Goal: Task Accomplishment & Management: Manage account settings

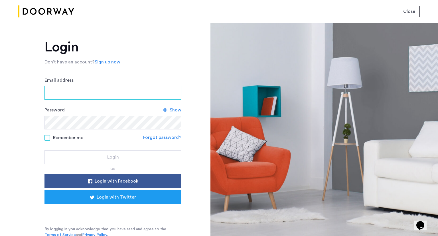
click at [70, 97] on input "Email address" at bounding box center [112, 93] width 137 height 14
click at [78, 90] on input "Email address" at bounding box center [112, 93] width 137 height 14
type input "**********"
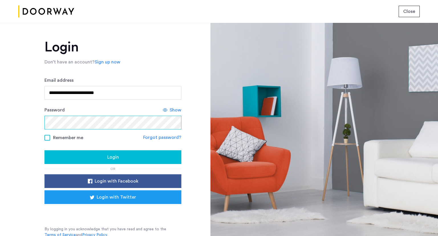
click at [44, 150] on button "Login" at bounding box center [112, 157] width 137 height 14
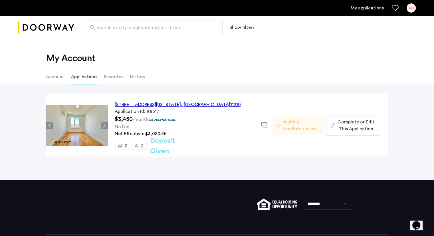
click at [266, 126] on icon at bounding box center [264, 125] width 7 height 7
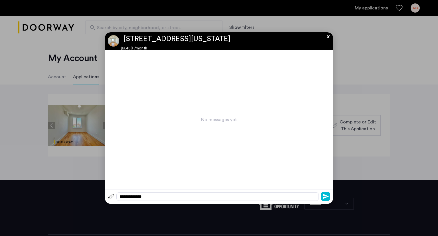
click at [328, 38] on button "x" at bounding box center [327, 35] width 9 height 6
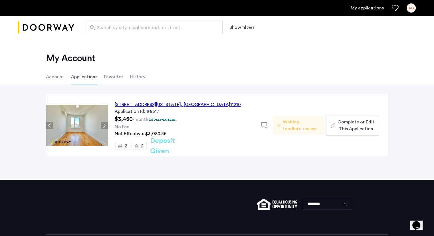
click at [162, 103] on div "1644 New York Avenue, Unit 3C, Brooklyn , NY 11210" at bounding box center [178, 104] width 126 height 7
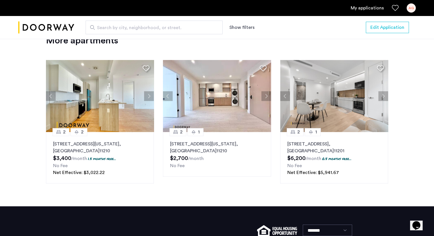
scroll to position [791, 0]
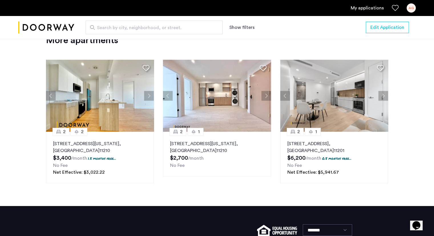
click at [381, 95] on button "Next apartment" at bounding box center [383, 96] width 10 height 10
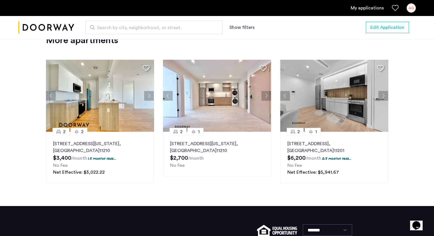
click at [145, 98] on button "Next apartment" at bounding box center [149, 96] width 10 height 10
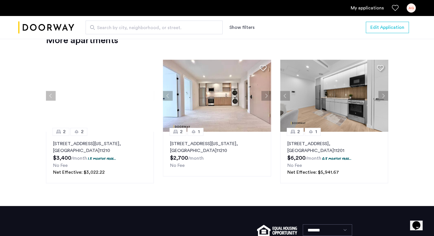
click at [145, 98] on div at bounding box center [100, 96] width 108 height 72
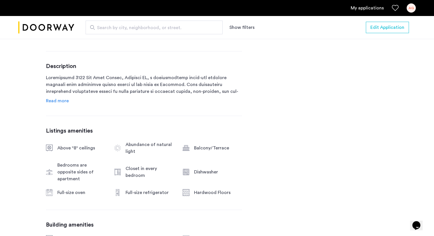
scroll to position [0, 0]
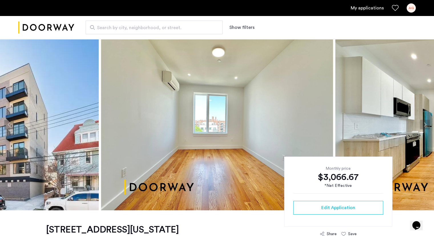
click at [363, 8] on link "My applications" at bounding box center [366, 8] width 33 height 7
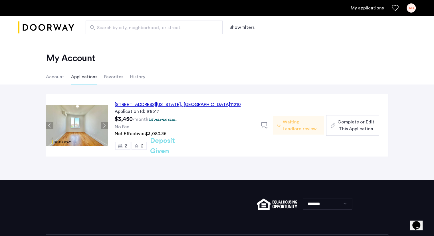
click at [109, 78] on li "Favorites" at bounding box center [113, 77] width 19 height 16
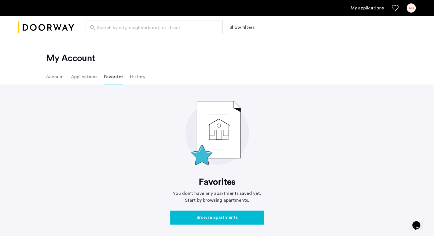
click at [136, 75] on li "History" at bounding box center [137, 77] width 15 height 16
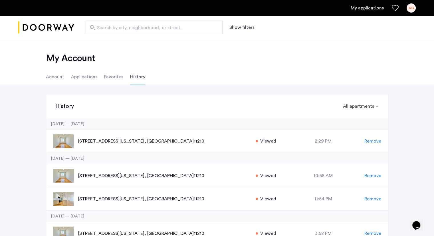
click at [61, 75] on li "Account" at bounding box center [55, 77] width 18 height 16
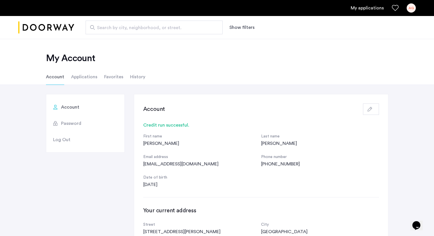
click at [84, 78] on li "Applications" at bounding box center [84, 77] width 26 height 16
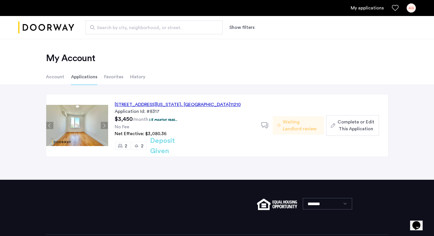
click at [107, 78] on li "Favorites" at bounding box center [113, 77] width 19 height 16
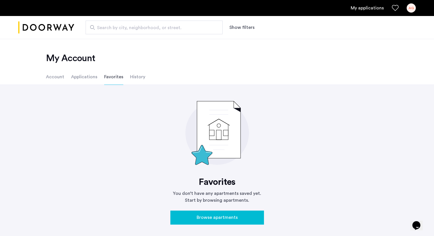
click at [139, 77] on li "History" at bounding box center [137, 77] width 15 height 16
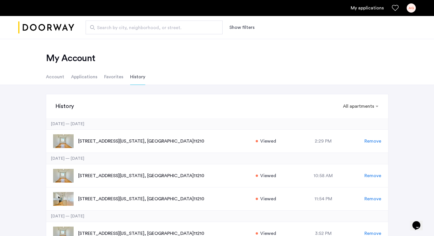
click at [59, 79] on li "Account" at bounding box center [55, 77] width 18 height 16
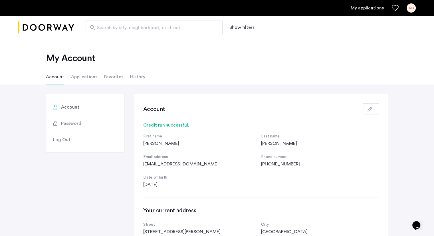
click at [412, 5] on div "AG" at bounding box center [410, 7] width 9 height 9
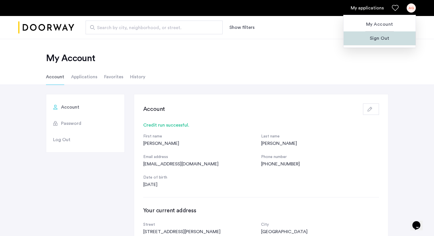
click at [380, 39] on span "Sign Out" at bounding box center [379, 38] width 63 height 7
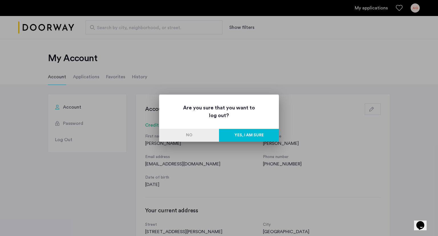
click at [227, 138] on button "Yes, I am sure" at bounding box center [249, 135] width 60 height 13
